Goal: Task Accomplishment & Management: Manage account settings

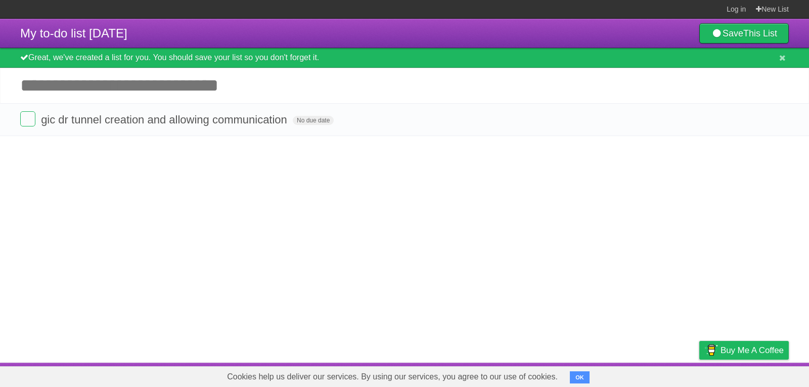
click at [228, 85] on input "Add another task" at bounding box center [404, 85] width 809 height 35
type input "*****"
click at [319, 120] on span "No due date" at bounding box center [313, 120] width 41 height 9
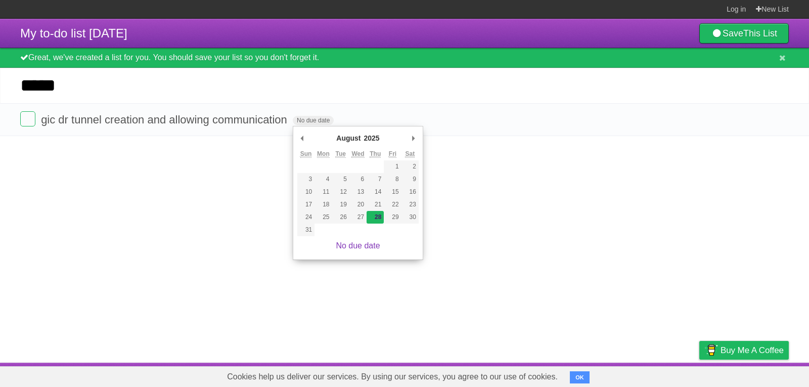
type span "[DATE]"
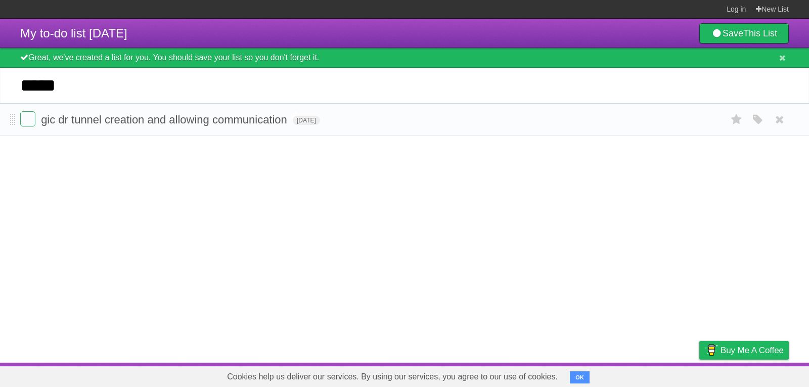
click at [283, 120] on span "gic dr tunnel creation and allowing communication" at bounding box center [165, 119] width 249 height 13
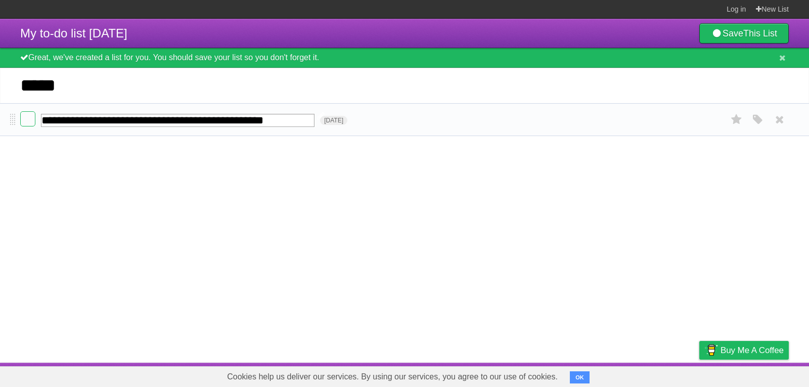
click at [283, 120] on input "**********" at bounding box center [178, 120] width 274 height 13
type input "**********"
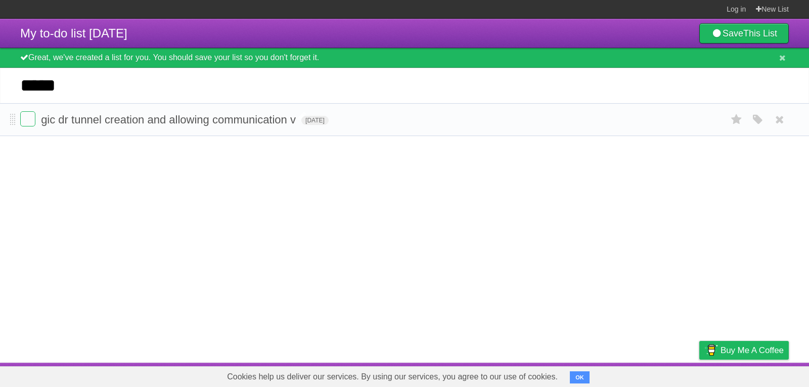
click at [300, 124] on form "gic dr tunnel creation and allowing communication v [DATE] White Red Blue Green…" at bounding box center [404, 119] width 769 height 17
click at [297, 120] on span "gic dr tunnel creation and allowing communication v" at bounding box center [169, 119] width 257 height 13
click at [289, 121] on span "gic dr tunnel creation and allowing communication v" at bounding box center [169, 119] width 257 height 13
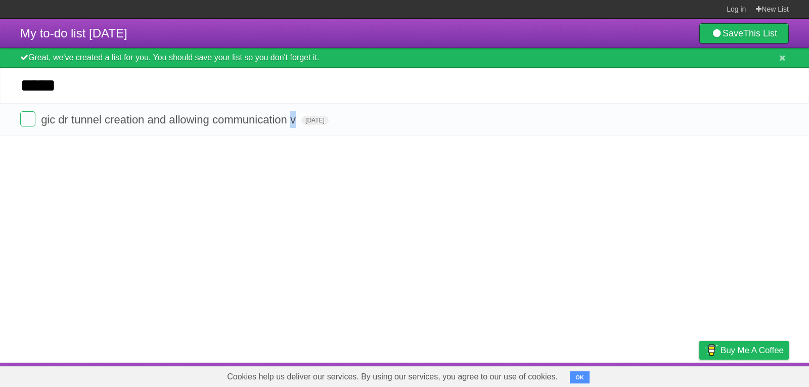
click at [289, 121] on span "gic dr tunnel creation and allowing communication v" at bounding box center [169, 119] width 257 height 13
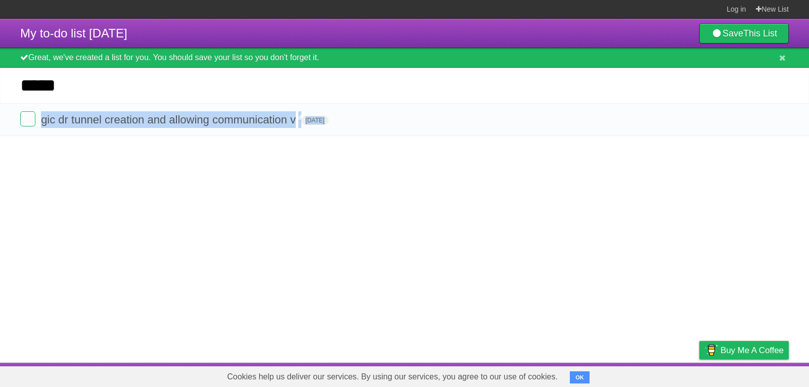
click at [289, 121] on span "gic dr tunnel creation and allowing communication v" at bounding box center [169, 119] width 257 height 13
click at [261, 117] on span "gic dr tunnel creation and allowing communication v" at bounding box center [169, 119] width 257 height 13
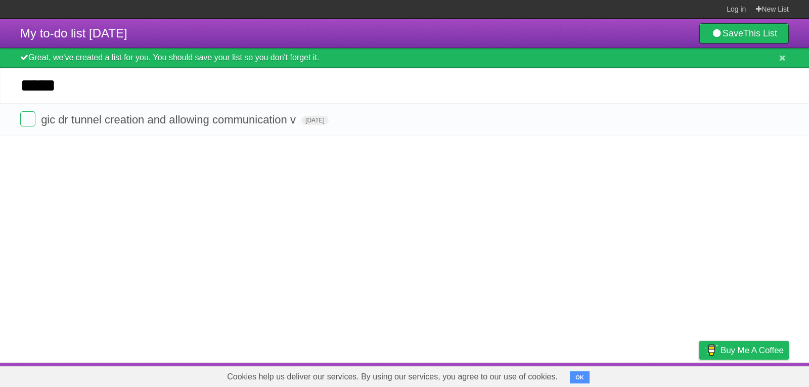
click at [261, 117] on span "gic dr tunnel creation and allowing communication v" at bounding box center [169, 119] width 257 height 13
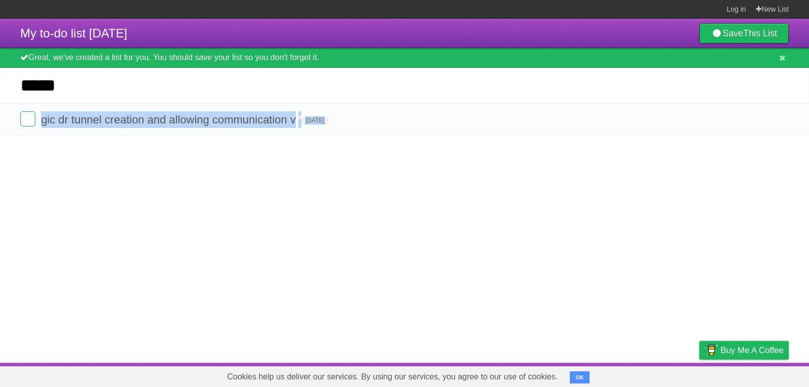
click at [261, 117] on span "gic dr tunnel creation and allowing communication v" at bounding box center [169, 119] width 257 height 13
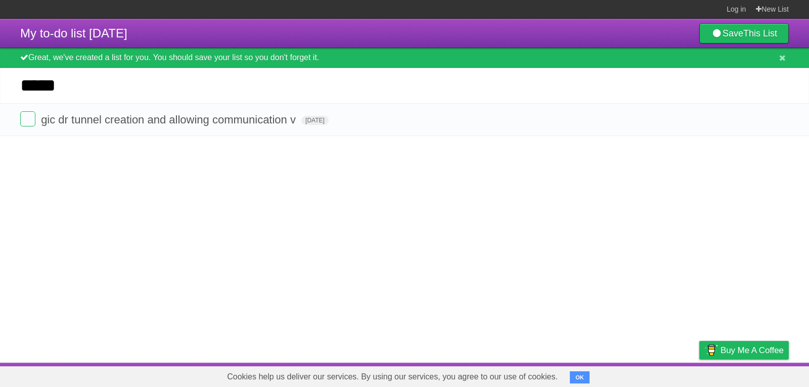
click at [294, 118] on span "gic dr tunnel creation and allowing communication v" at bounding box center [169, 119] width 257 height 13
drag, startPoint x: 435, startPoint y: 116, endPoint x: 247, endPoint y: 127, distance: 187.9
click at [247, 127] on form "gic dr tunnel creation and allowing communication v [DATE] White Red Blue Green…" at bounding box center [404, 119] width 769 height 17
click at [236, 121] on span "gic dr tunnel creation and allowing communication v" at bounding box center [169, 119] width 257 height 13
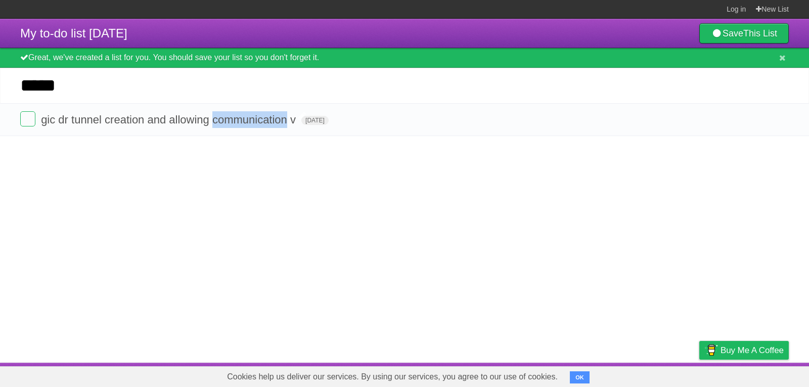
click at [236, 121] on span "gic dr tunnel creation and allowing communication v" at bounding box center [169, 119] width 257 height 13
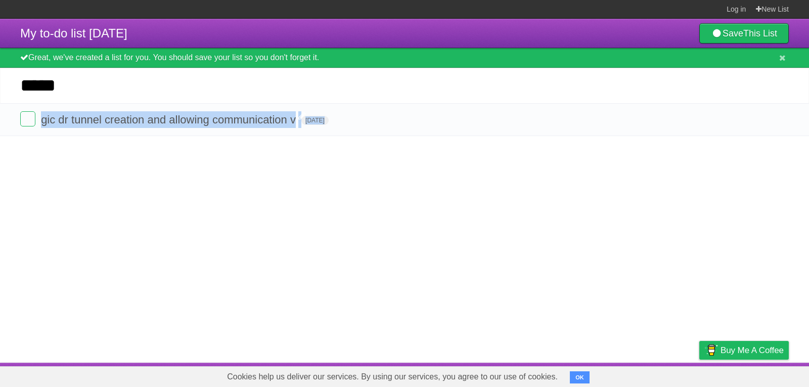
click at [236, 121] on span "gic dr tunnel creation and allowing communication v" at bounding box center [169, 119] width 257 height 13
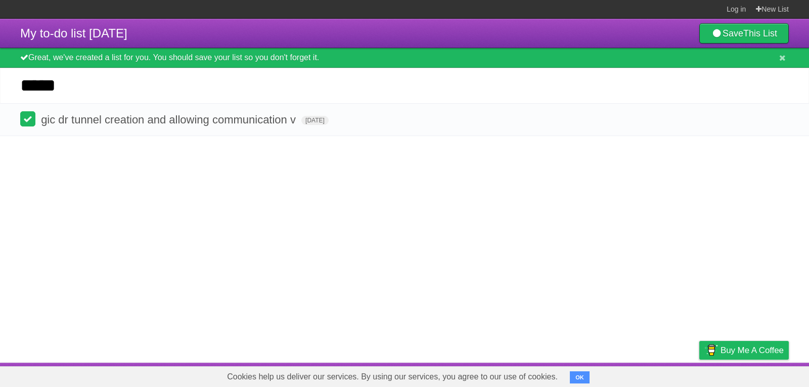
click at [23, 119] on label at bounding box center [27, 118] width 15 height 15
click at [27, 119] on label at bounding box center [27, 118] width 15 height 15
click at [216, 129] on li "gic dr tunnel creation and allowing communication v [DATE] White Red Blue Green…" at bounding box center [404, 119] width 809 height 33
